Goal: Task Accomplishment & Management: Manage account settings

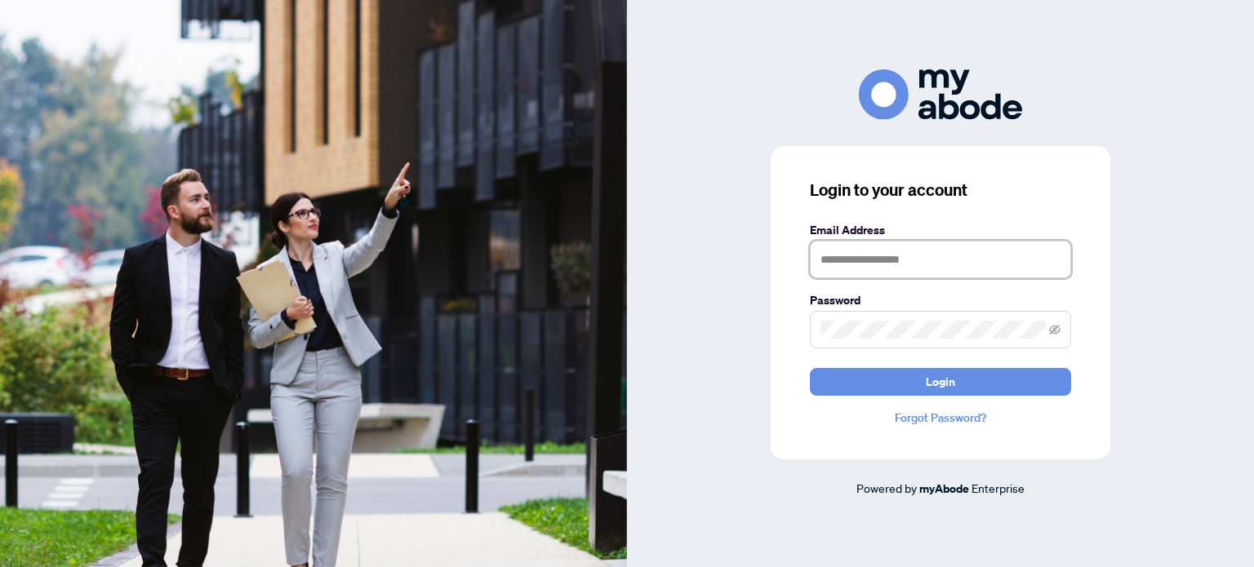
click at [853, 269] on input "text" at bounding box center [940, 260] width 261 height 38
type input "**********"
click at [810, 368] on button "Login" at bounding box center [940, 382] width 261 height 28
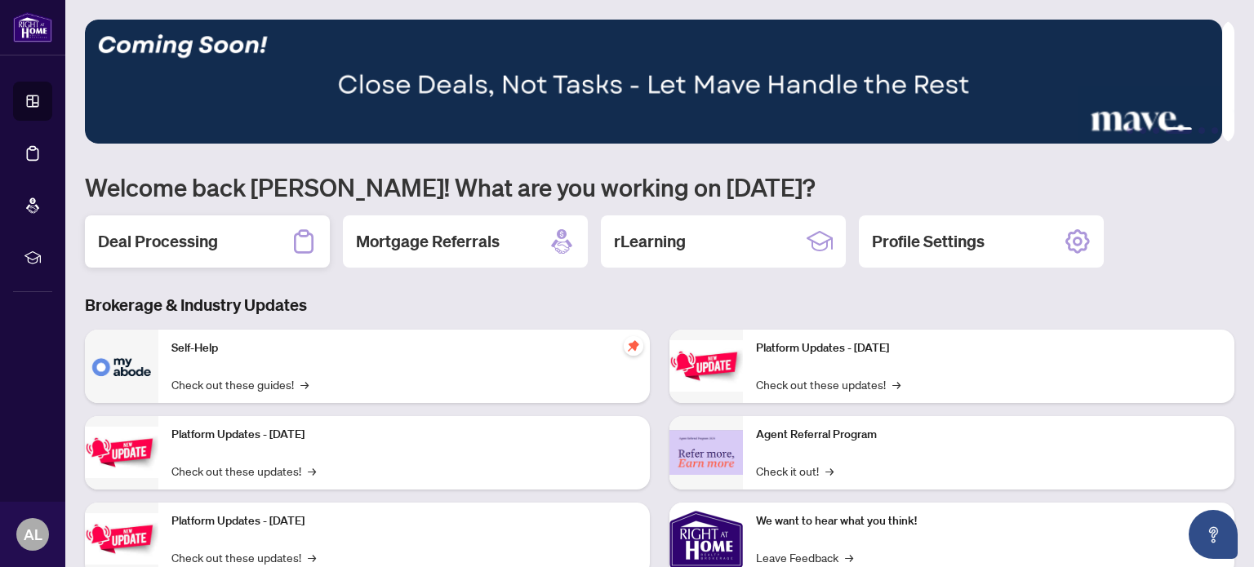
click at [202, 238] on h2 "Deal Processing" at bounding box center [158, 241] width 120 height 23
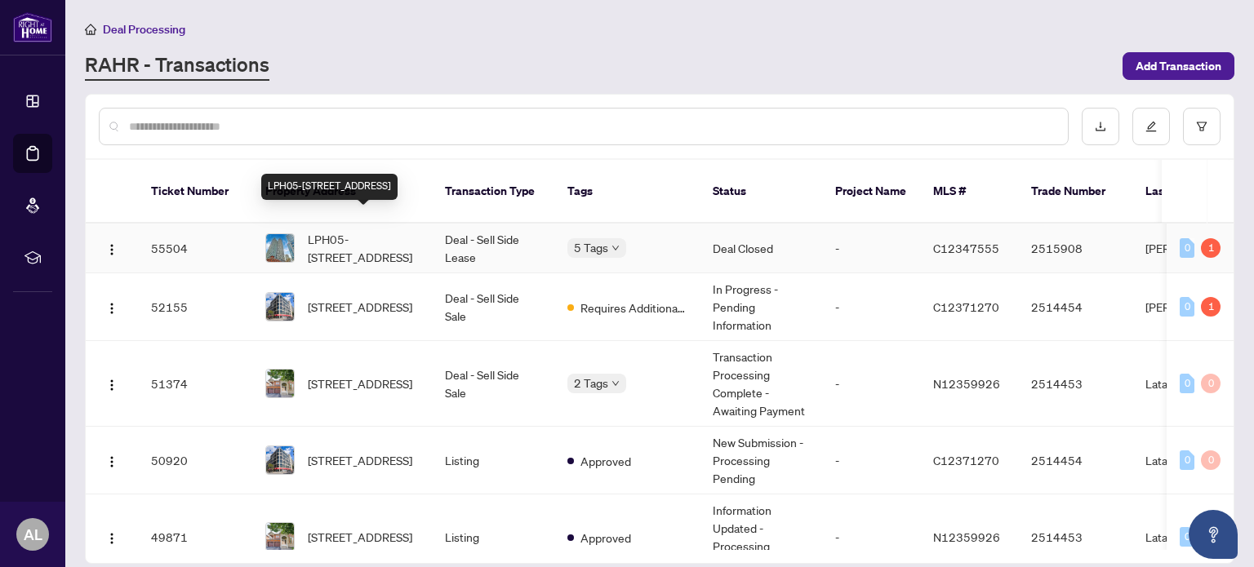
click at [357, 230] on span "LPH05-[STREET_ADDRESS]" at bounding box center [363, 248] width 111 height 36
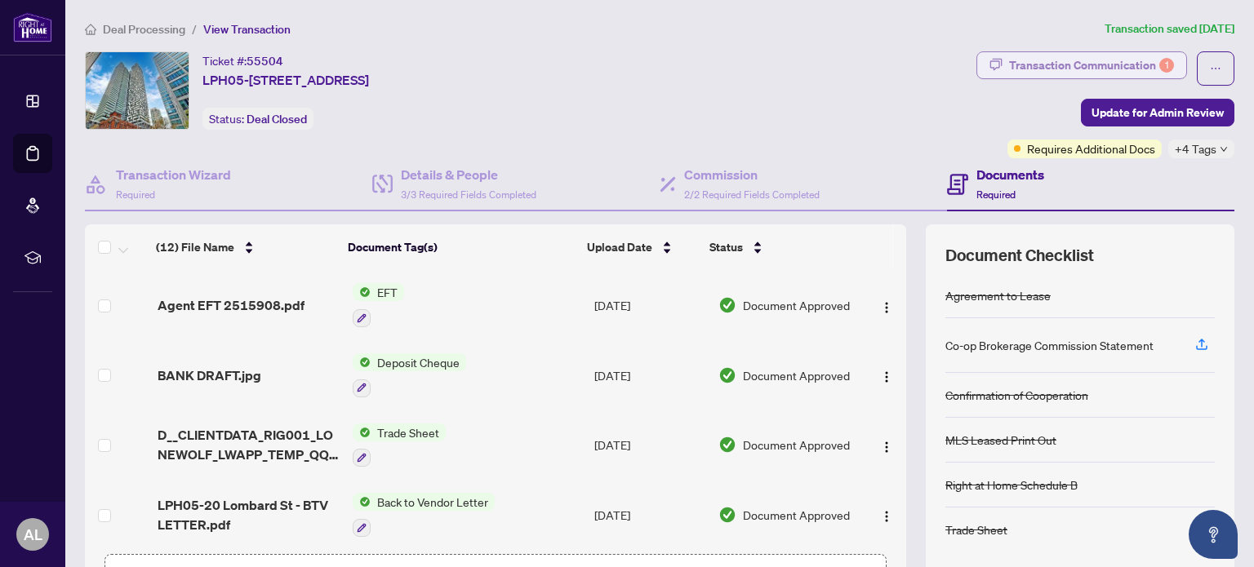
click at [1102, 62] on div "Transaction Communication 1" at bounding box center [1091, 65] width 165 height 26
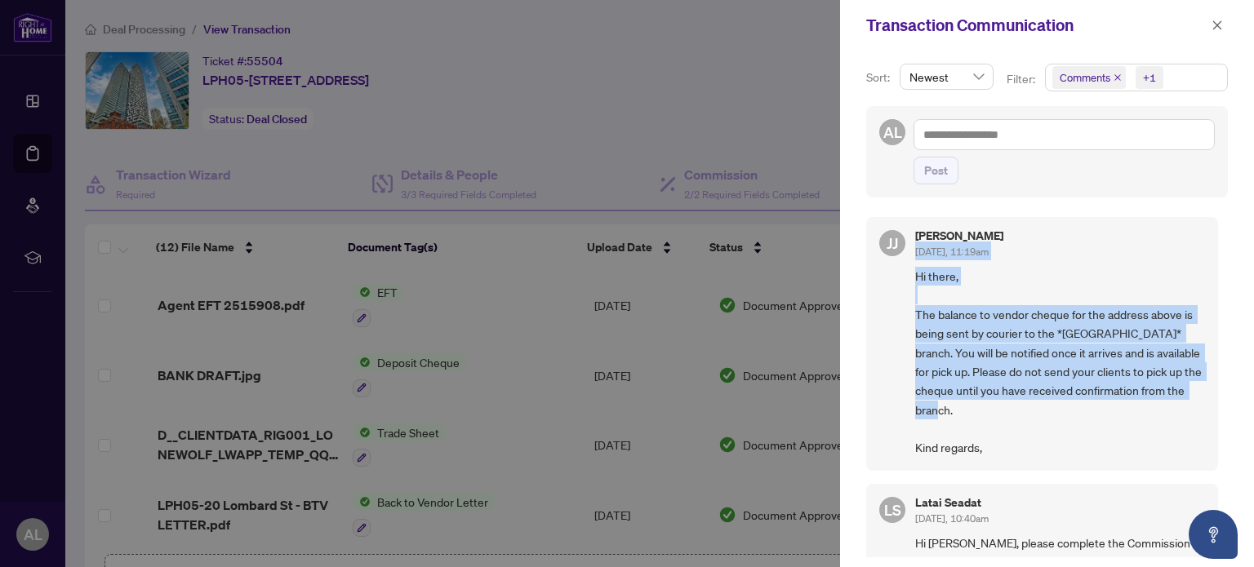
drag, startPoint x: 914, startPoint y: 250, endPoint x: 984, endPoint y: 422, distance: 185.7
click at [984, 422] on div "[PERSON_NAME] [PERSON_NAME] [DATE], 11:19am Hi there, The balance to vendor che…" at bounding box center [1042, 344] width 352 height 254
copy div "[DATE], 11:19am Hi there, The balance to vendor cheque for the address above is…"
click at [1221, 24] on icon "close" at bounding box center [1216, 25] width 11 height 11
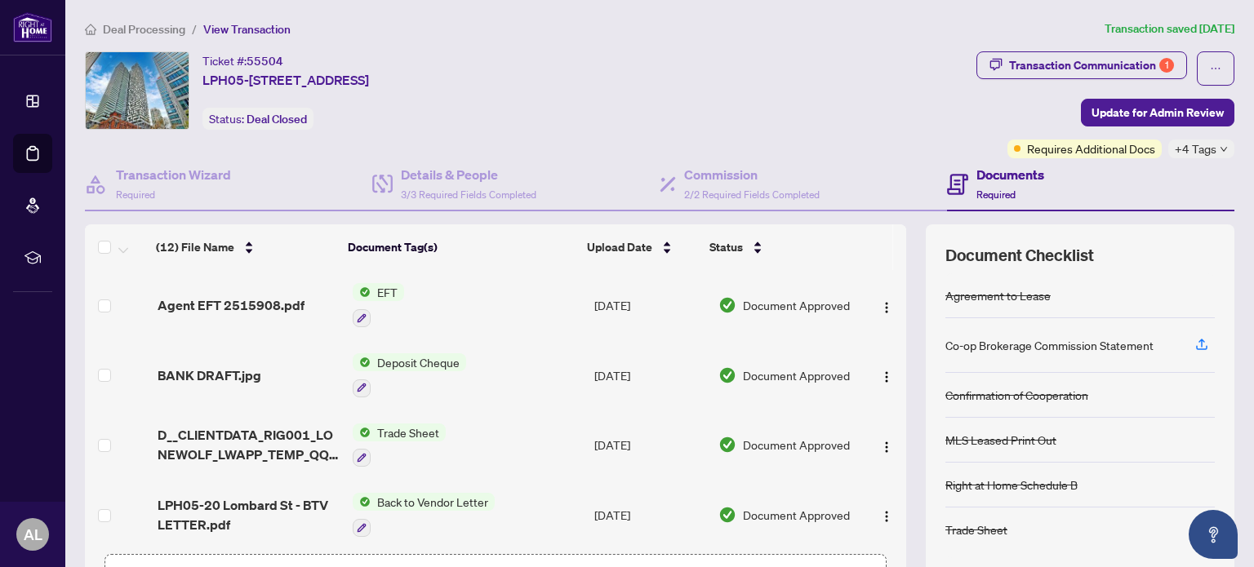
drag, startPoint x: 199, startPoint y: 78, endPoint x: 389, endPoint y: 87, distance: 189.6
click at [389, 87] on div "Ticket #: 55504 LPH05-[STREET_ADDRESS] Status: Deal Closed" at bounding box center [527, 90] width 885 height 78
copy span "LPH05-[STREET_ADDRESS],"
click at [1025, 63] on div "Transaction Communication 1" at bounding box center [1091, 65] width 165 height 26
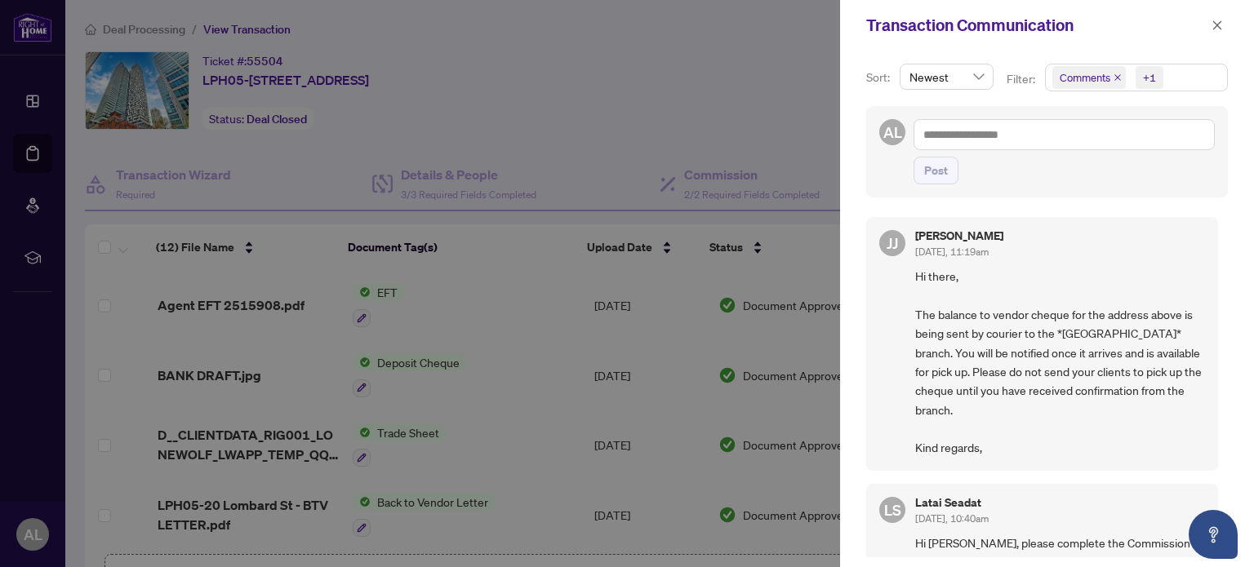
drag, startPoint x: 1211, startPoint y: 28, endPoint x: 1182, endPoint y: 42, distance: 32.9
click at [1211, 25] on icon "close" at bounding box center [1216, 25] width 11 height 11
